Goal: Task Accomplishment & Management: Use online tool/utility

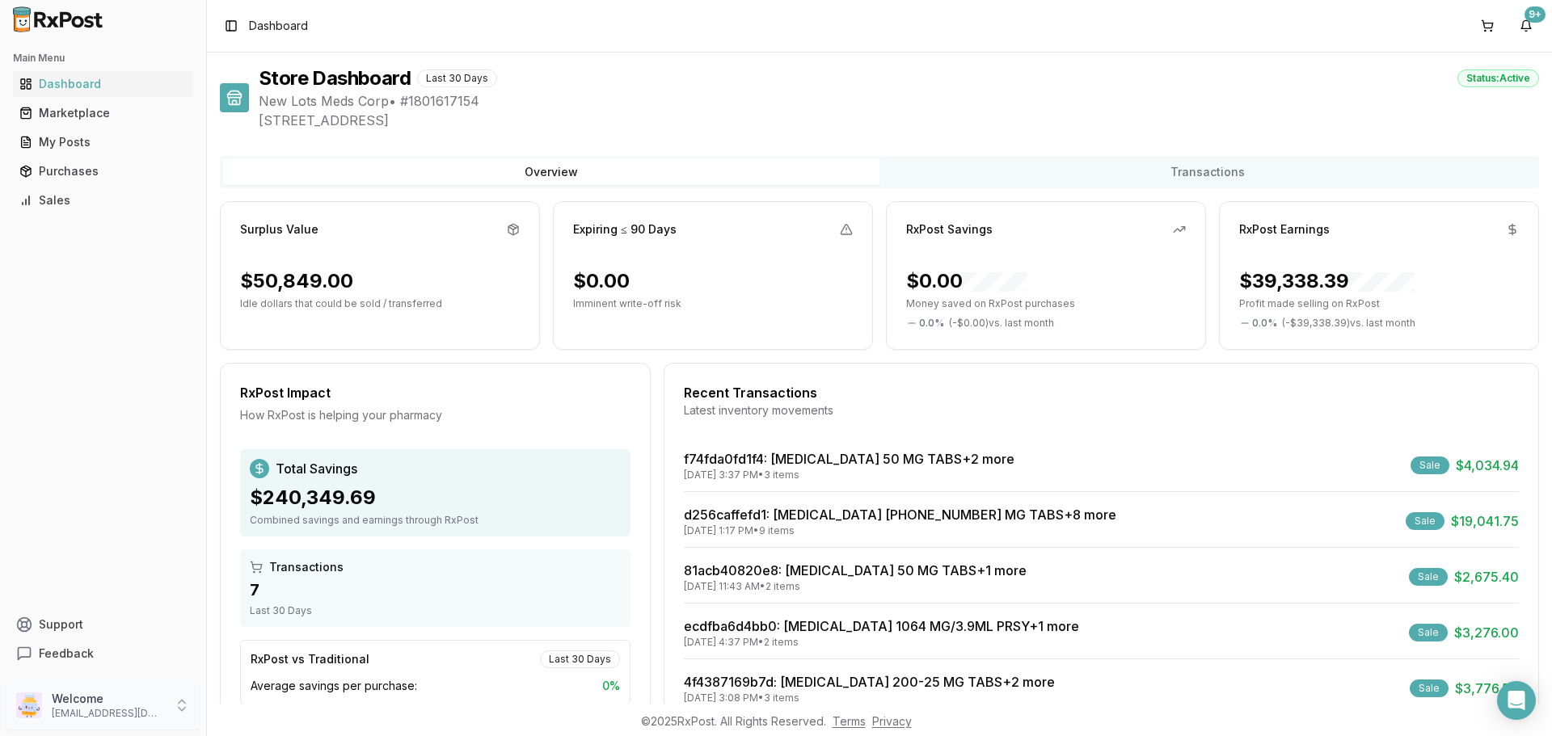
click at [99, 710] on p "[EMAIL_ADDRESS][DOMAIN_NAME]" at bounding box center [108, 713] width 112 height 13
click at [268, 712] on span "Sign Out" at bounding box center [294, 710] width 154 height 16
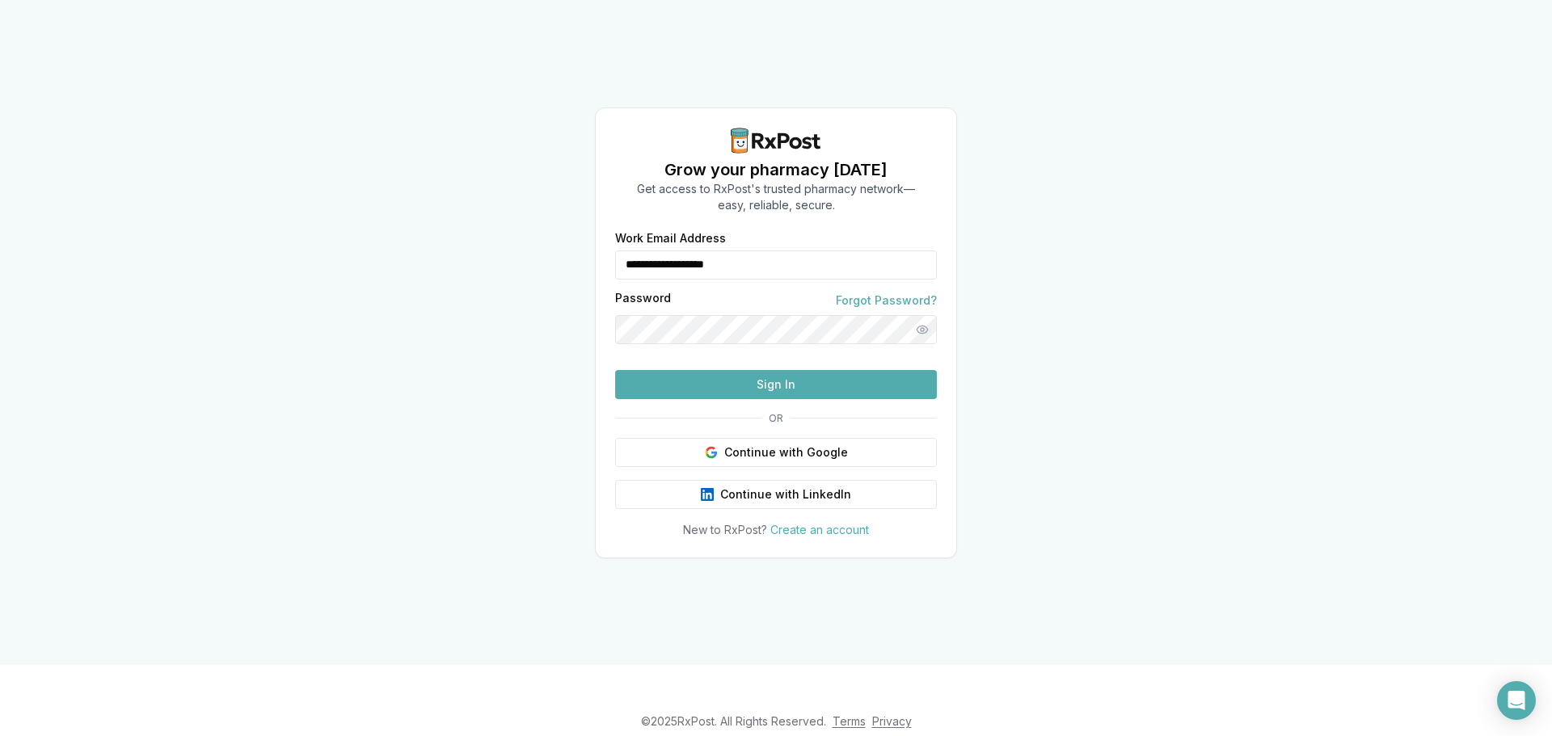
drag, startPoint x: 818, startPoint y: 234, endPoint x: 493, endPoint y: 230, distance: 325.0
click at [498, 230] on div "**********" at bounding box center [776, 332] width 1552 height 665
type input "**********"
click at [729, 399] on button "Sign In" at bounding box center [776, 384] width 322 height 29
click at [707, 399] on button "Sign In" at bounding box center [776, 384] width 322 height 29
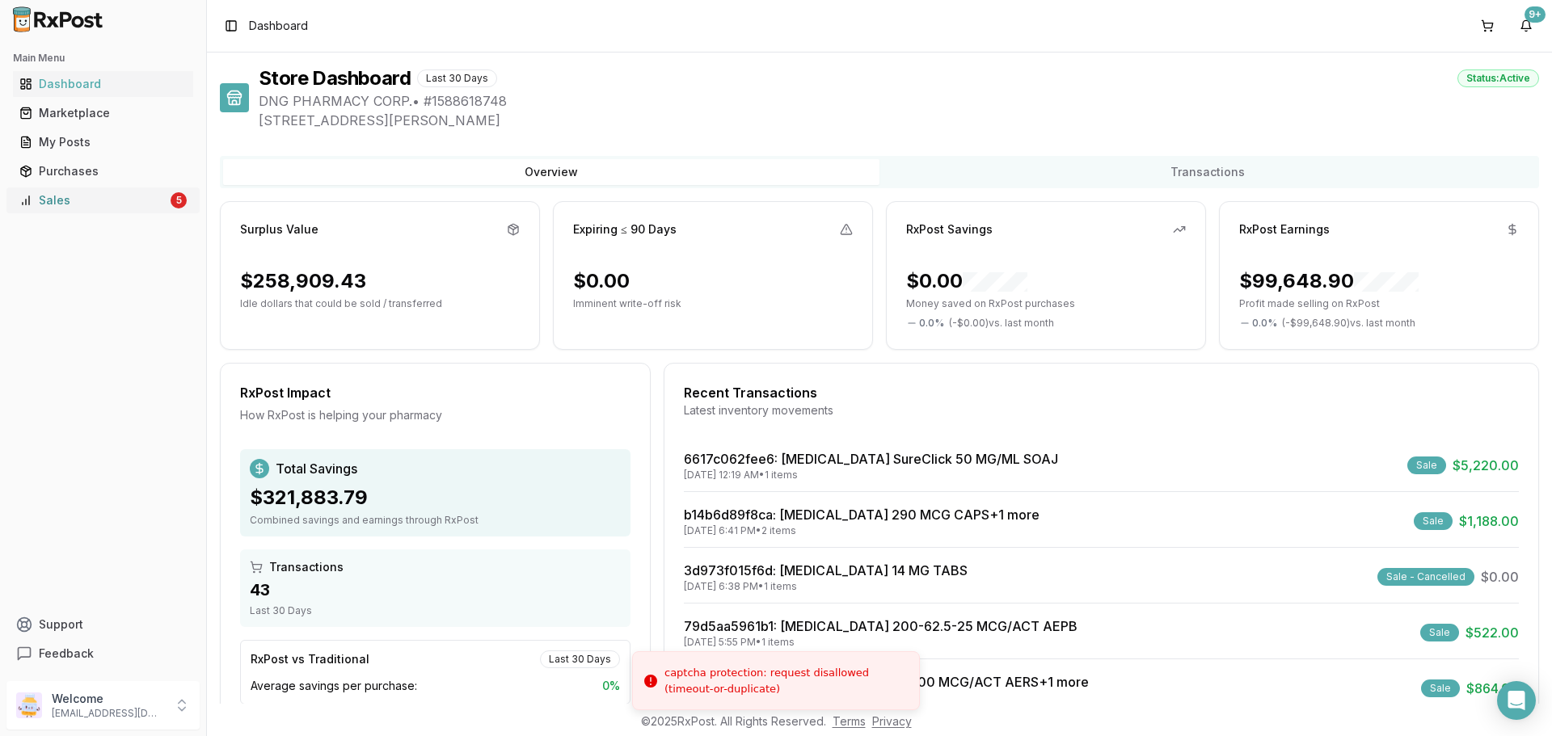
click at [151, 199] on div "Sales" at bounding box center [93, 200] width 148 height 16
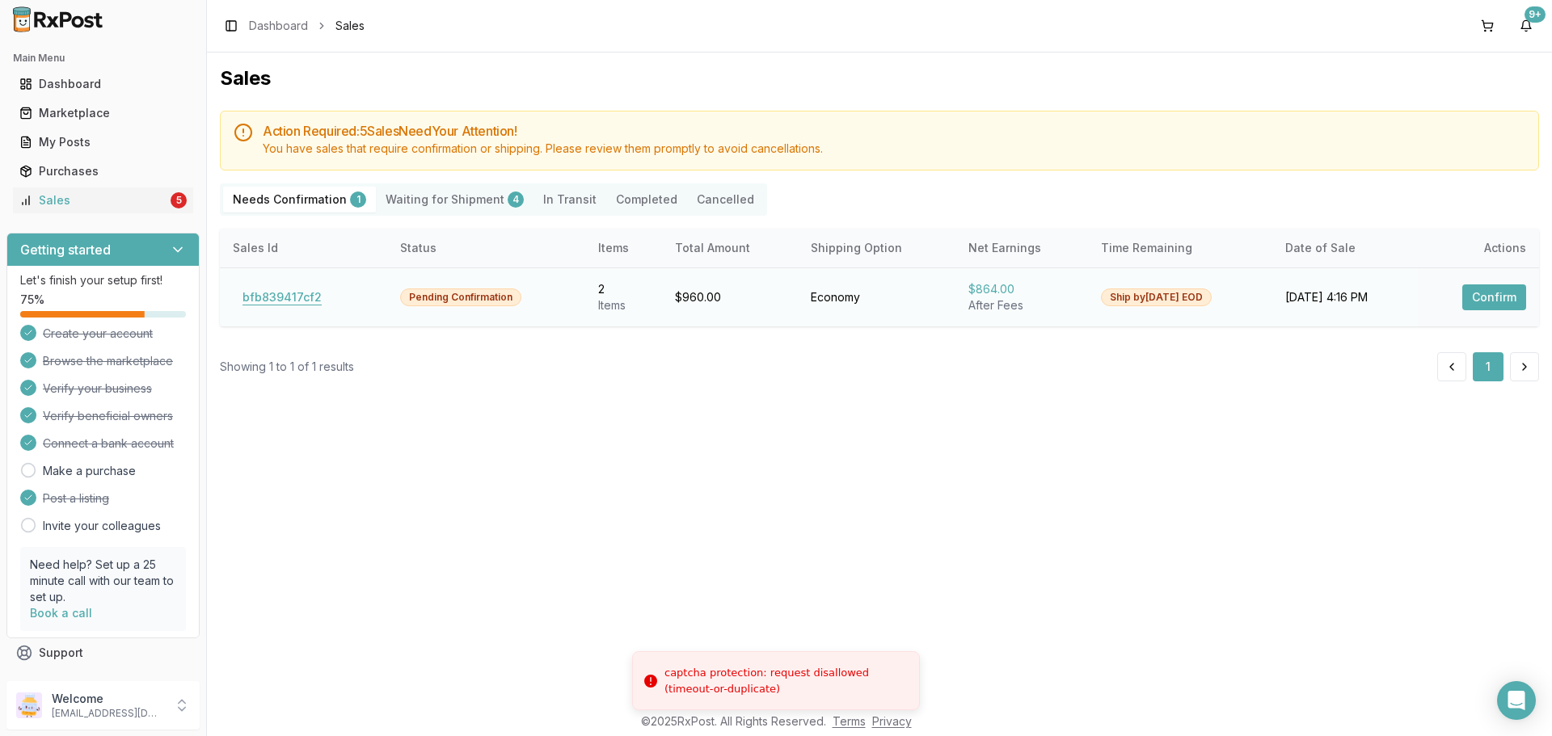
click at [270, 298] on button "bfb839417cf2" at bounding box center [282, 298] width 99 height 26
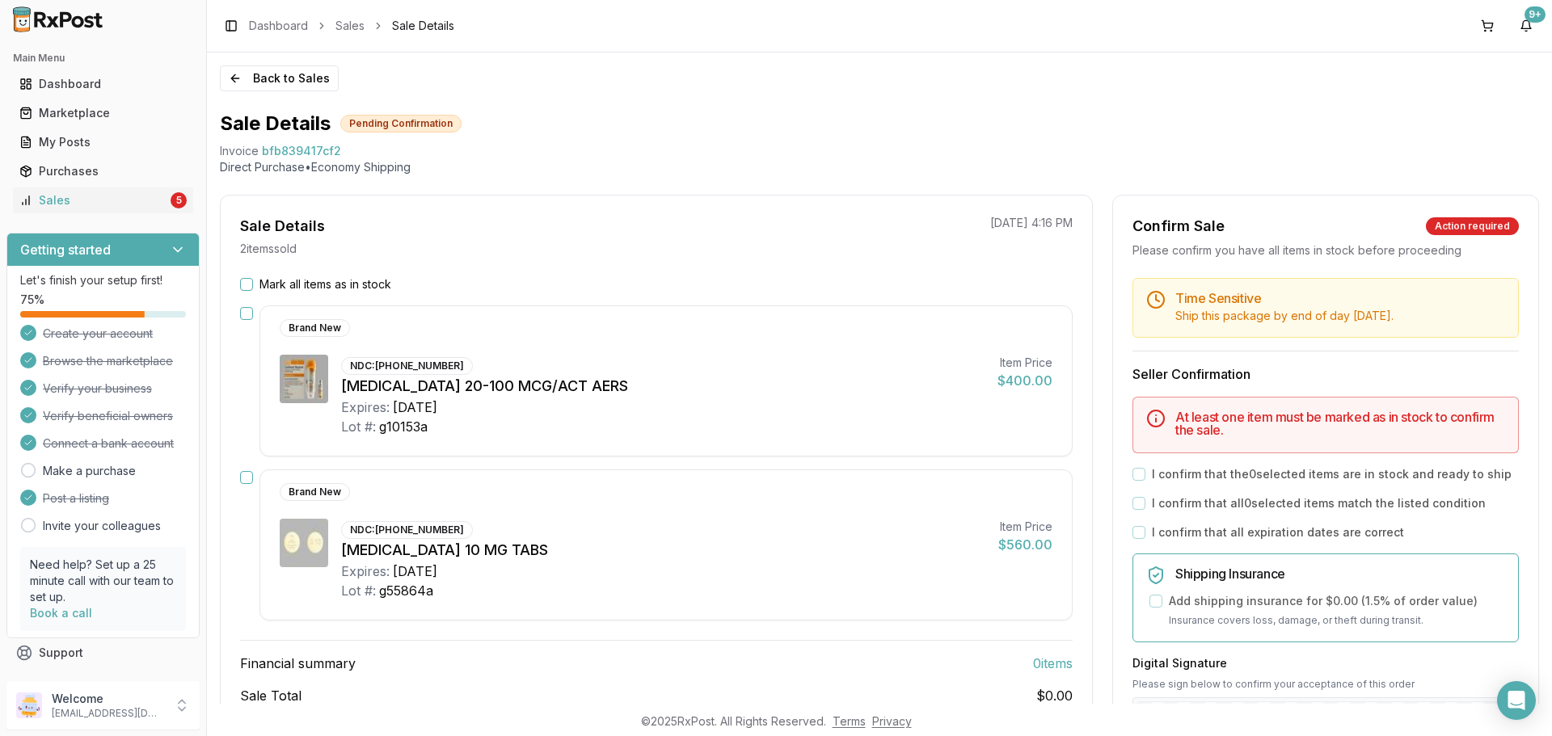
click at [244, 290] on div "Mark all items as in stock" at bounding box center [656, 284] width 833 height 16
click at [248, 289] on button "Mark all items as in stock" at bounding box center [246, 284] width 13 height 13
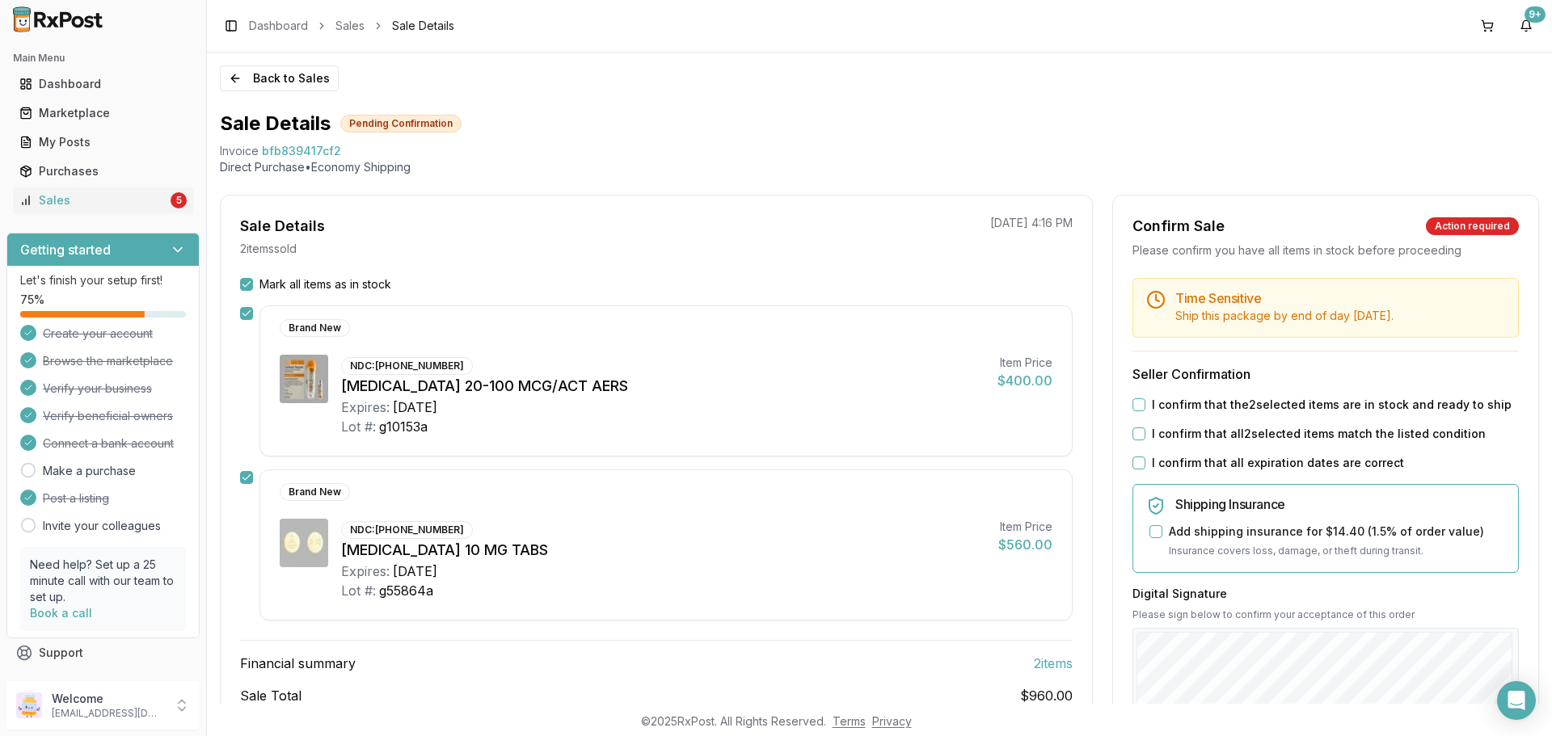
click at [1133, 406] on button "I confirm that the 2 selected items are in stock and ready to ship" at bounding box center [1139, 405] width 13 height 13
drag, startPoint x: 1139, startPoint y: 433, endPoint x: 1137, endPoint y: 443, distance: 9.8
click at [1139, 437] on button "I confirm that all 2 selected items match the listed condition" at bounding box center [1139, 434] width 13 height 13
drag, startPoint x: 1137, startPoint y: 461, endPoint x: 1139, endPoint y: 520, distance: 59.0
click at [1137, 462] on button "I confirm that all expiration dates are correct" at bounding box center [1139, 463] width 13 height 13
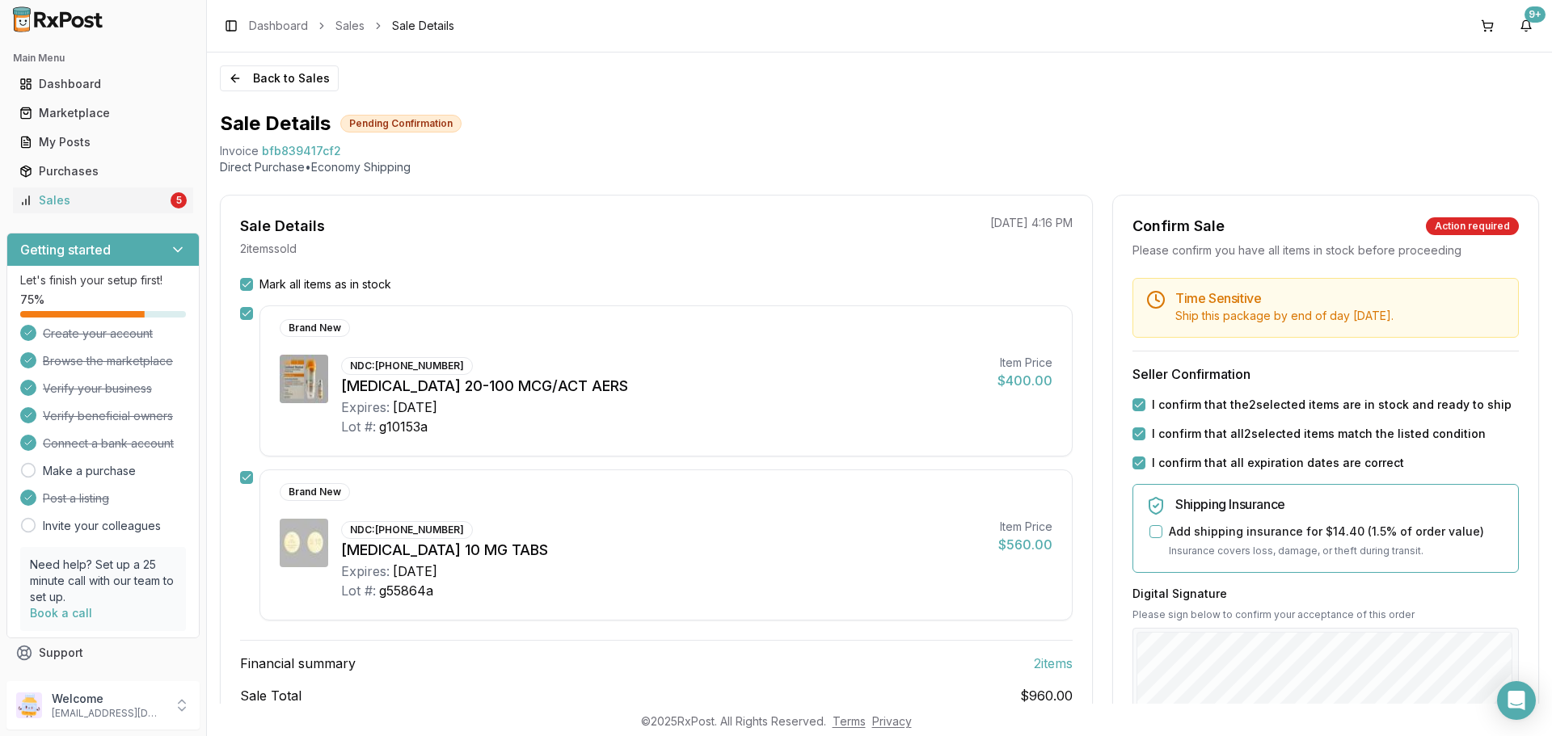
scroll to position [303, 0]
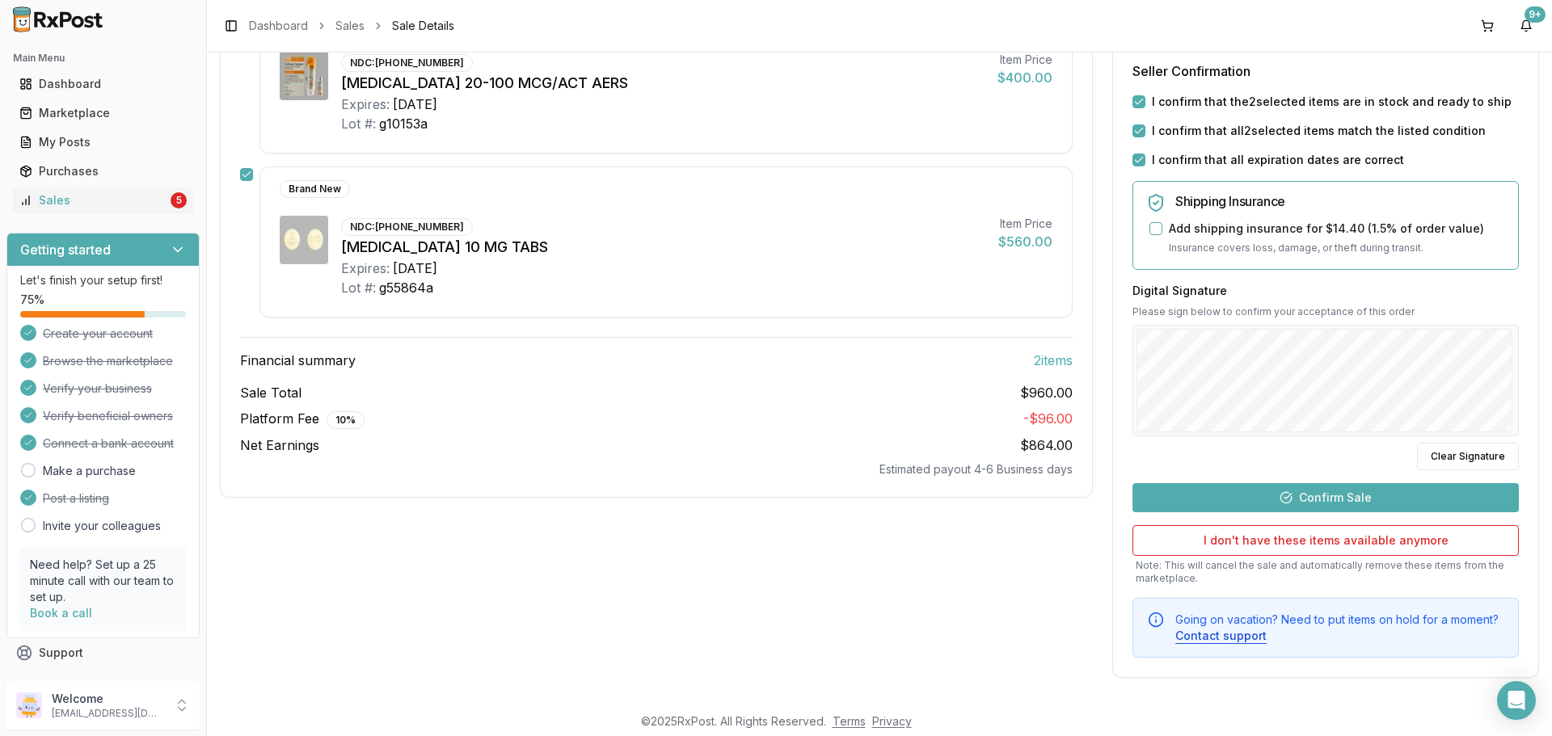
click at [1303, 491] on button "Confirm Sale" at bounding box center [1326, 497] width 386 height 29
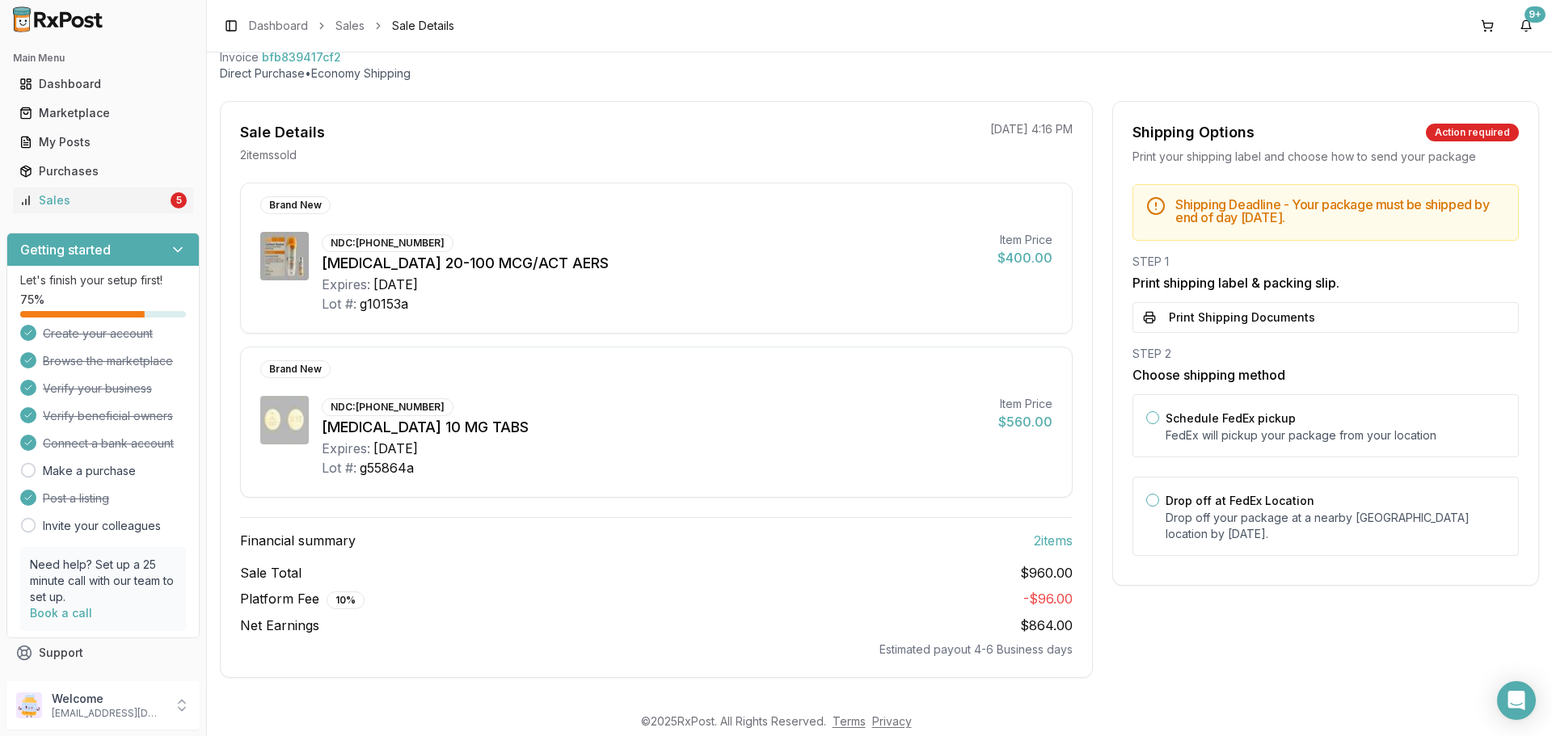
scroll to position [94, 0]
click at [1234, 312] on button "Print Shipping Documents" at bounding box center [1326, 317] width 386 height 31
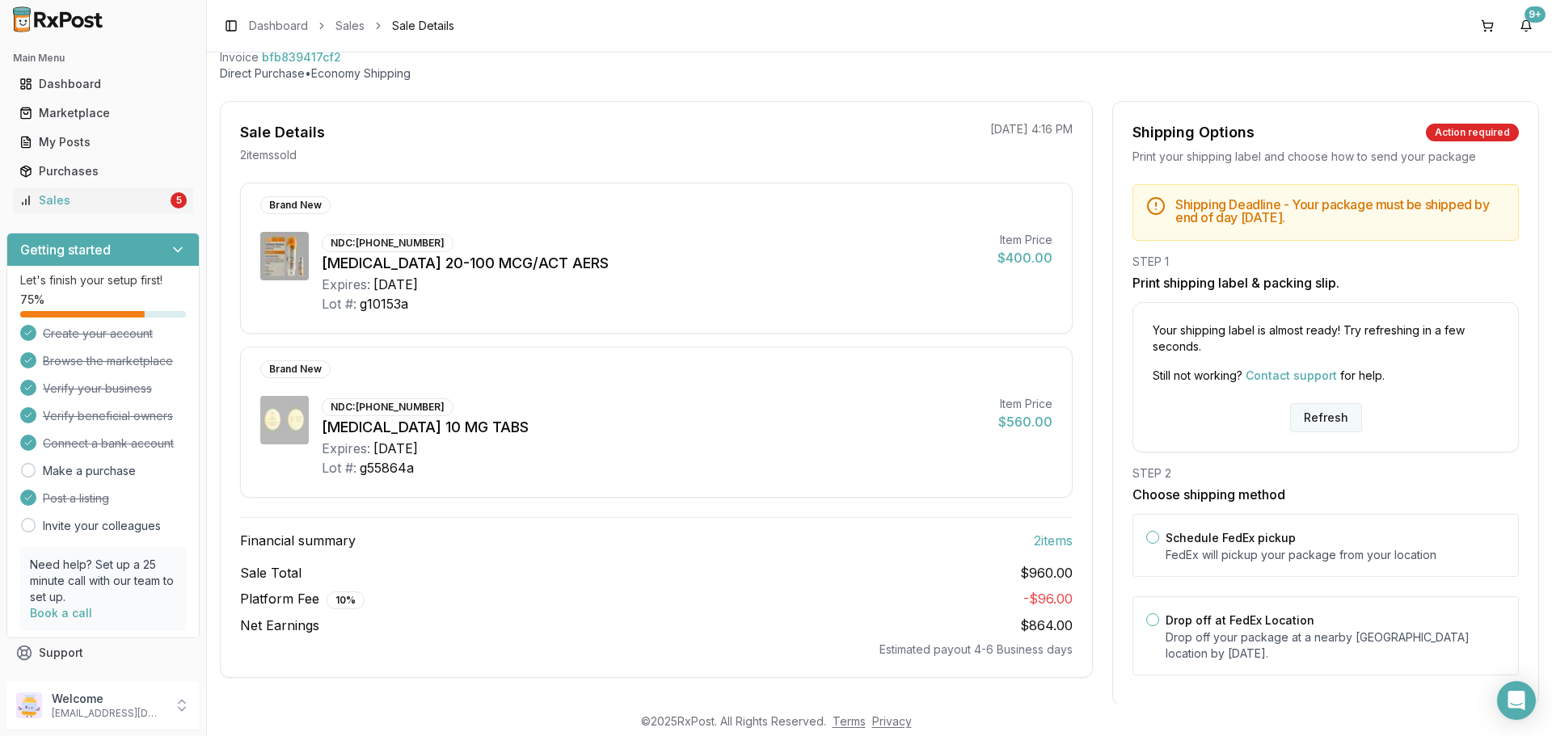
click at [1329, 430] on button "Refresh" at bounding box center [1326, 417] width 72 height 29
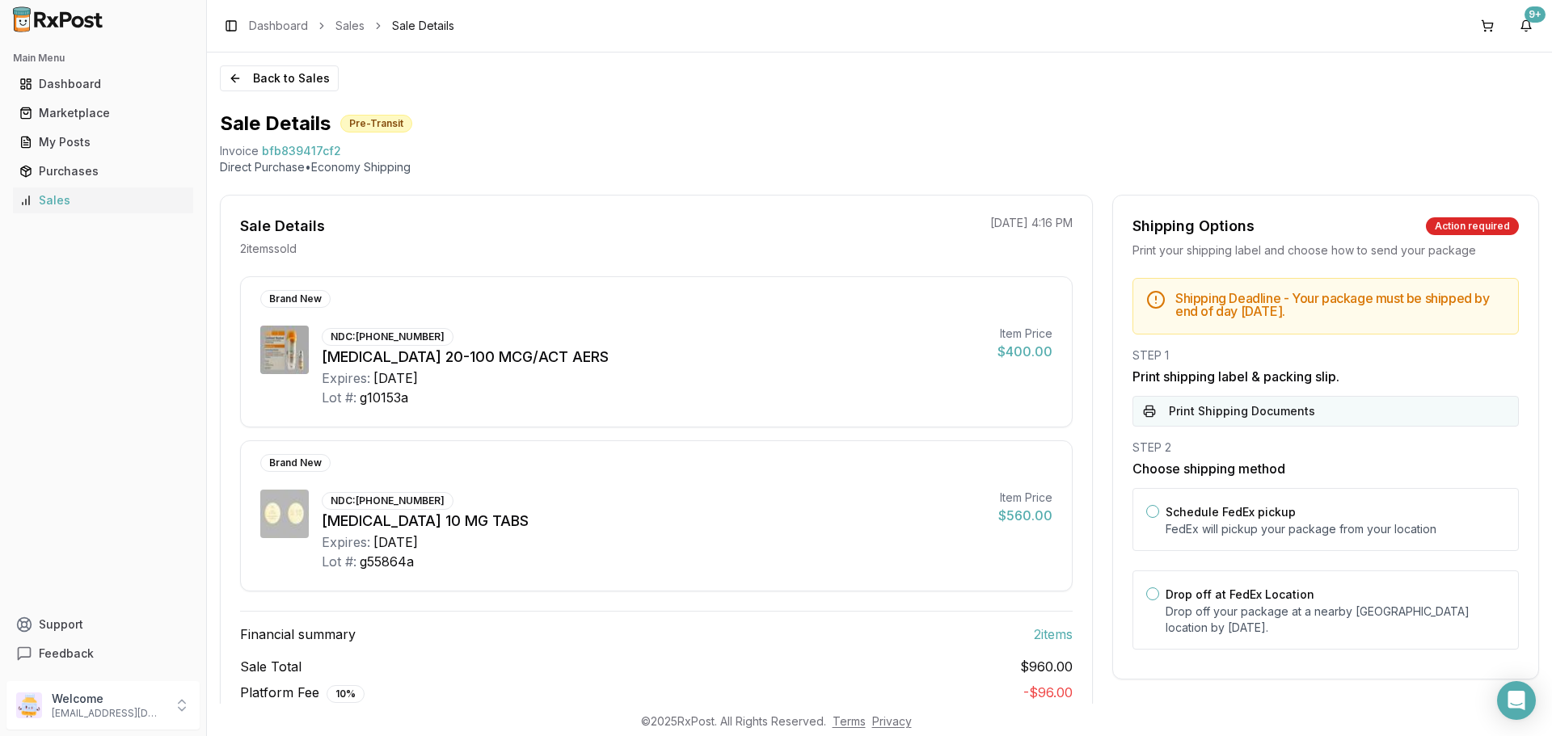
click at [1211, 416] on button "Print Shipping Documents" at bounding box center [1326, 411] width 386 height 31
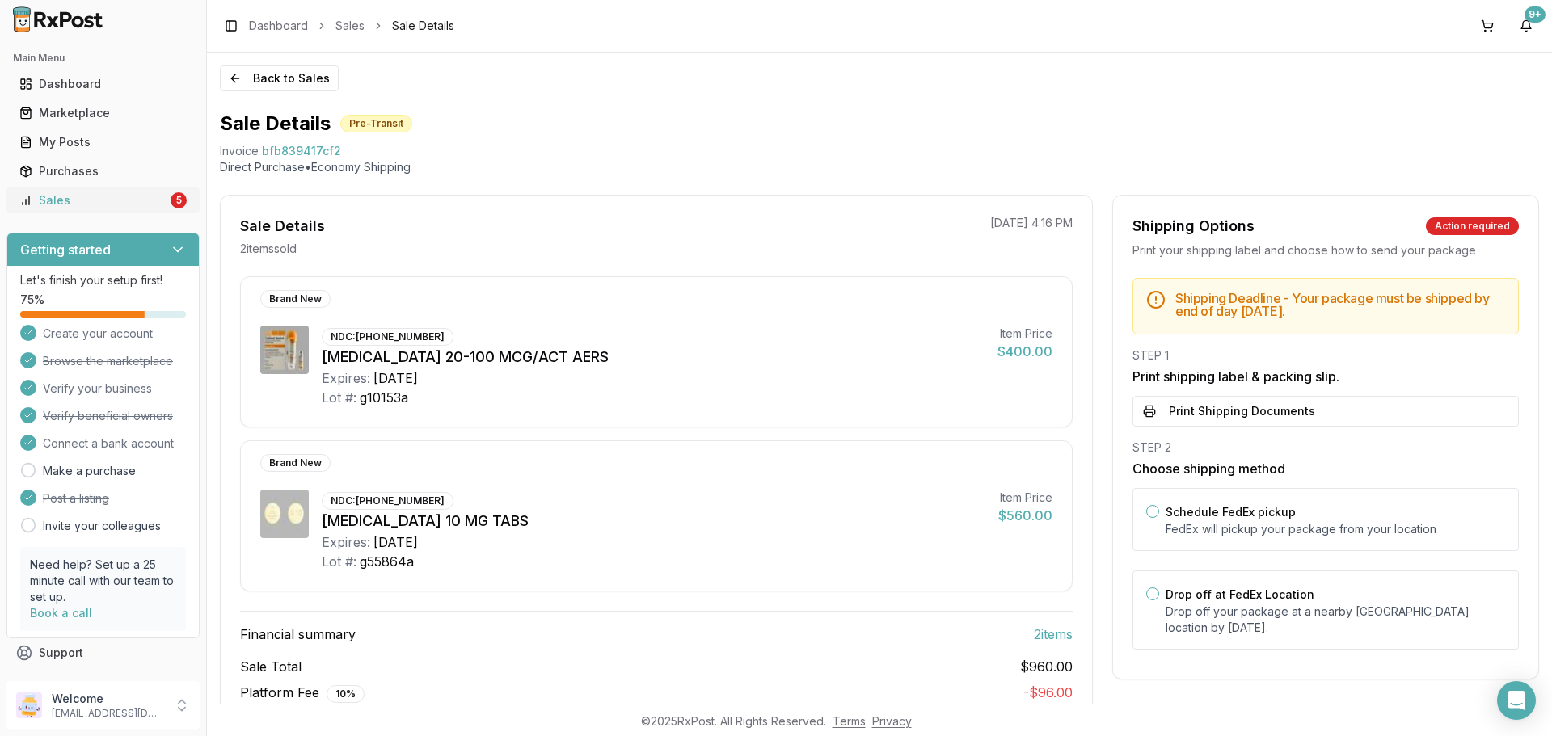
click at [138, 208] on div "Sales" at bounding box center [93, 200] width 148 height 16
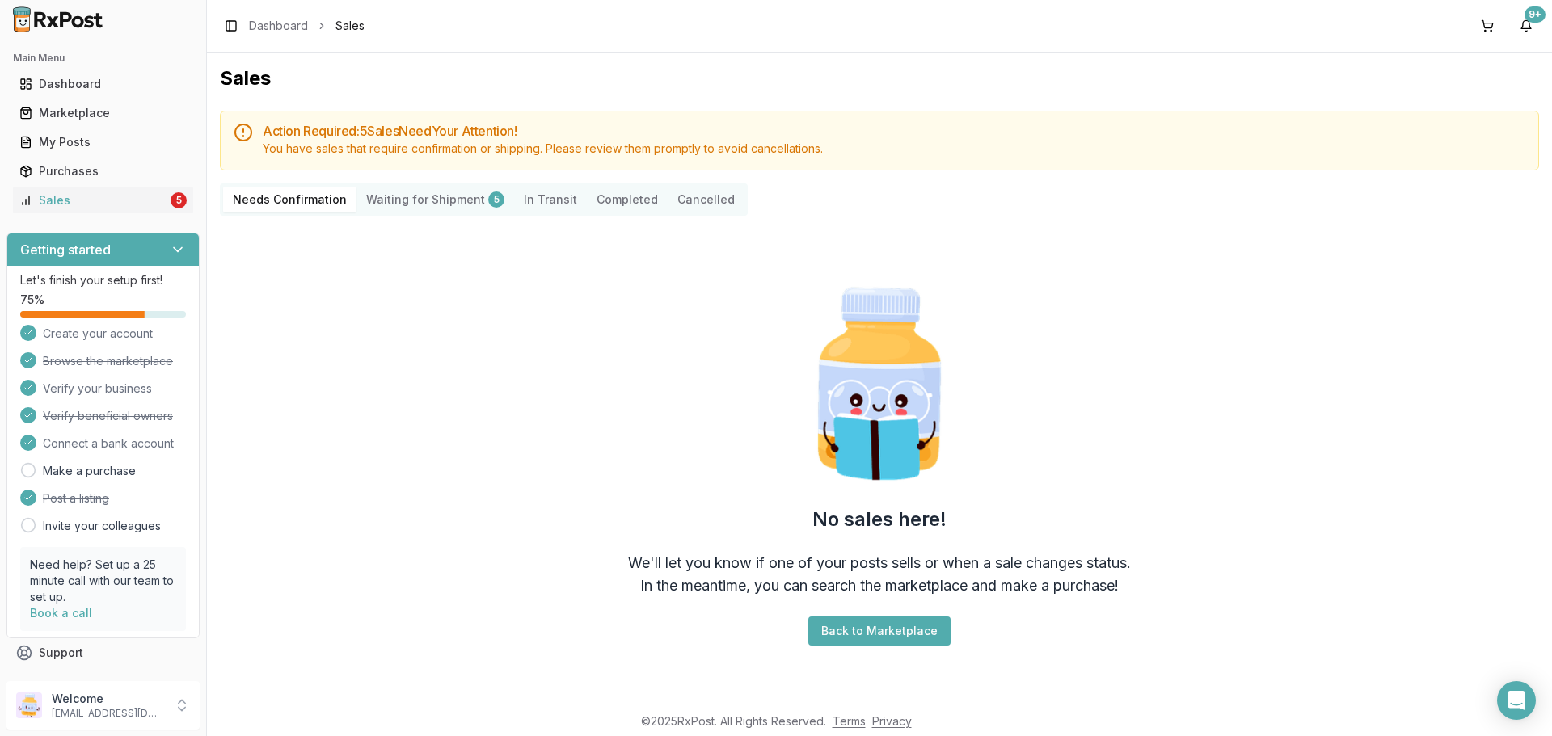
click at [396, 192] on Shipment "Waiting for Shipment 5" at bounding box center [435, 200] width 158 height 26
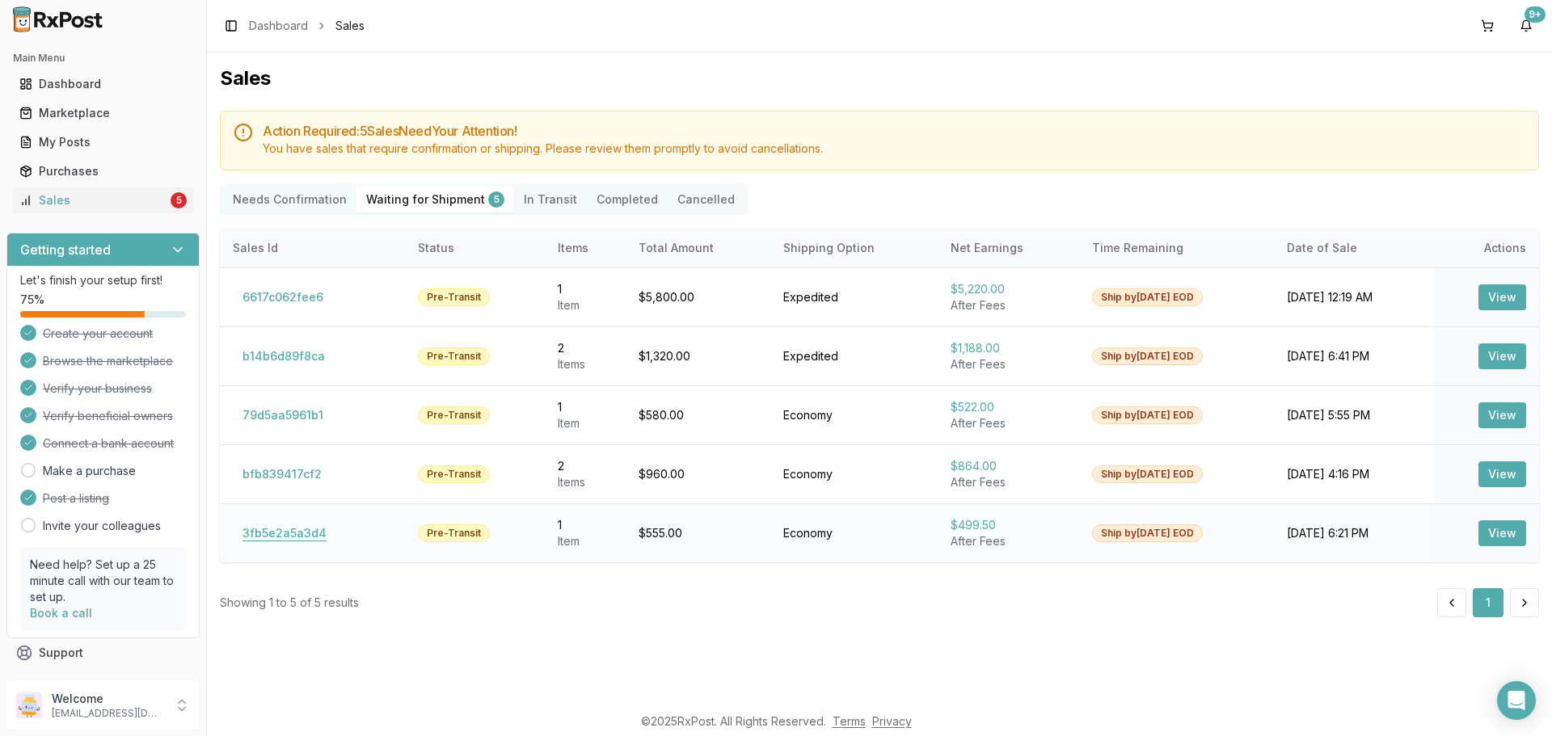
click at [322, 532] on button "3fb5e2a5a3d4" at bounding box center [284, 534] width 103 height 26
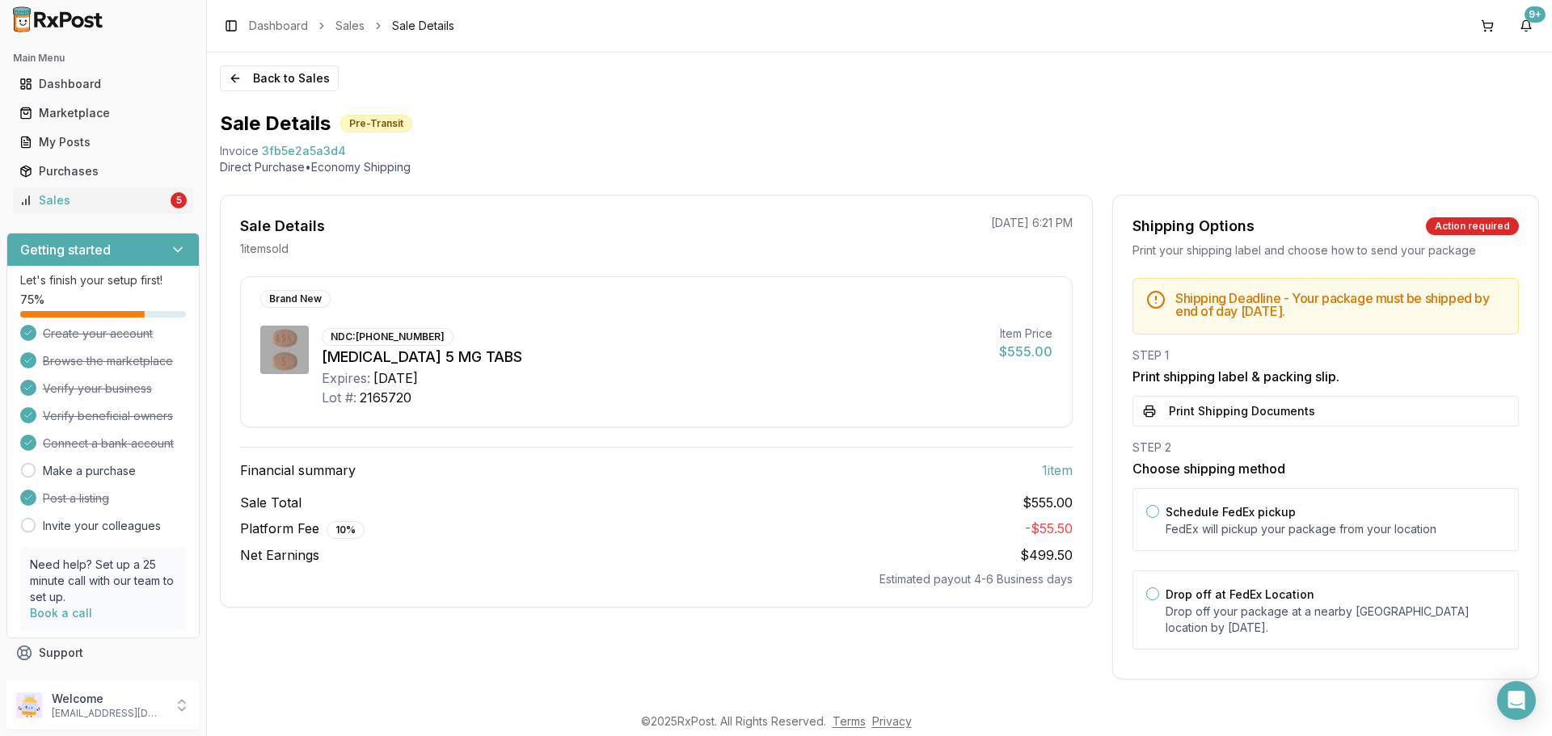
click at [407, 26] on span "Sale Details" at bounding box center [423, 26] width 62 height 16
click at [280, 150] on span "3fb5e2a5a3d4" at bounding box center [304, 151] width 84 height 16
click at [1255, 406] on button "Print Shipping Documents" at bounding box center [1326, 411] width 386 height 31
click at [143, 203] on div "Sales" at bounding box center [93, 200] width 148 height 16
